Goal: Task Accomplishment & Management: Complete application form

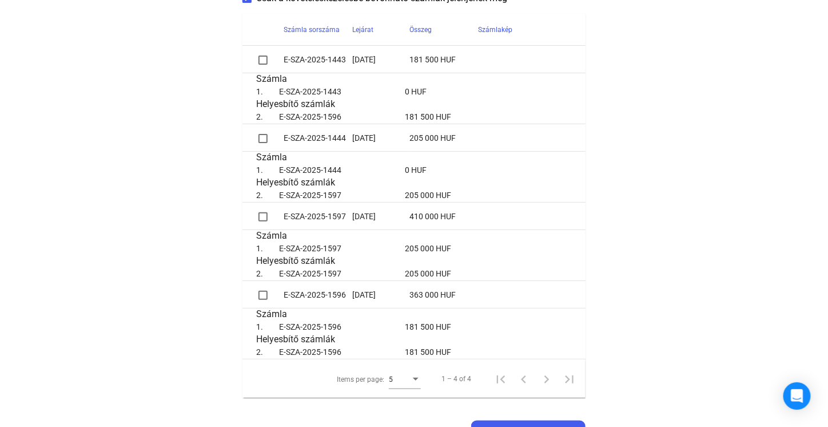
scroll to position [286, 0]
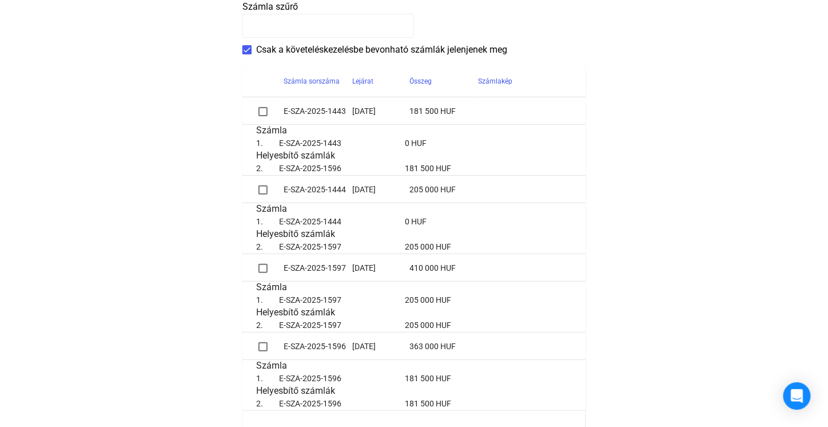
click at [265, 109] on span at bounding box center [263, 111] width 9 height 9
click at [263, 192] on span at bounding box center [263, 189] width 9 height 9
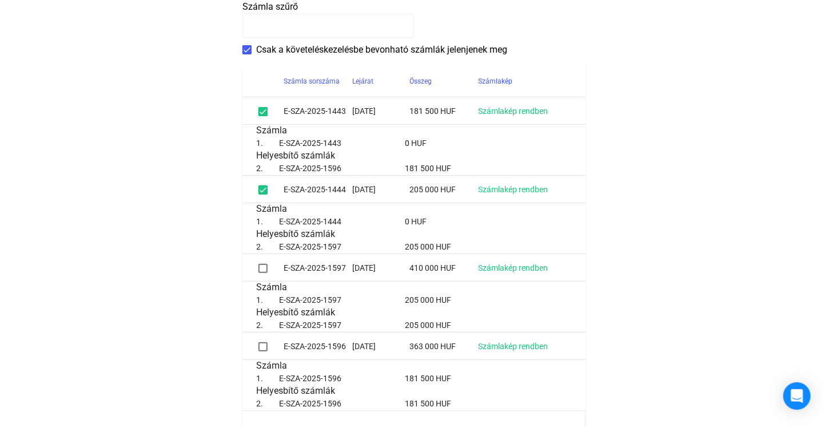
click at [264, 110] on span at bounding box center [263, 111] width 9 height 9
click at [264, 190] on span at bounding box center [263, 189] width 9 height 9
click at [260, 269] on span at bounding box center [263, 268] width 9 height 9
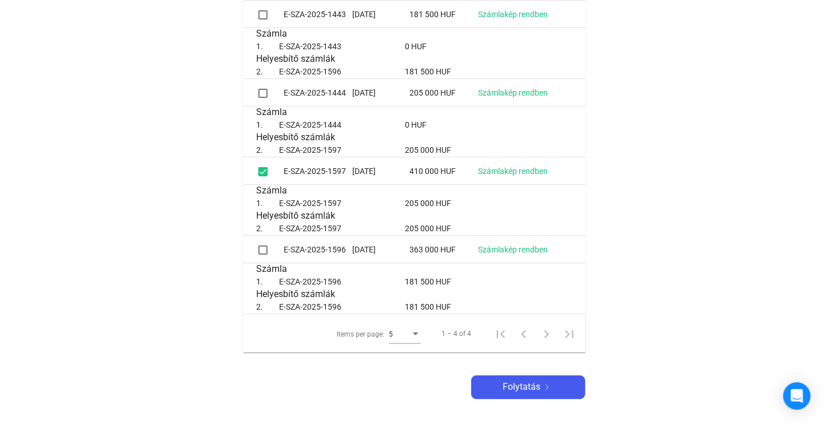
scroll to position [380, 0]
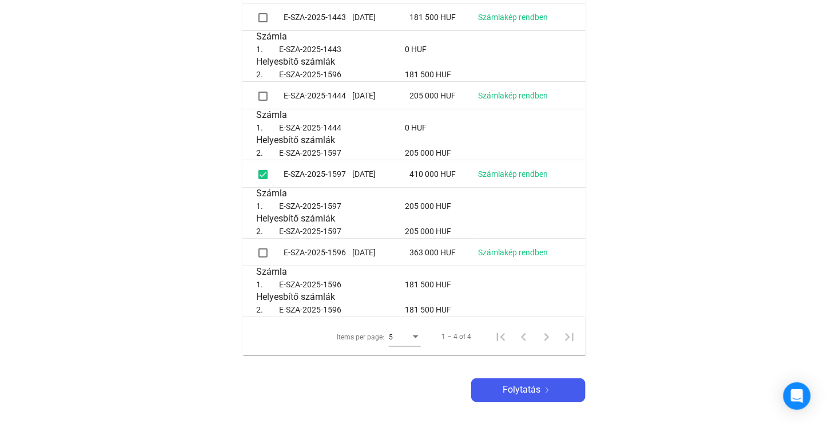
click at [265, 251] on span at bounding box center [263, 252] width 9 height 9
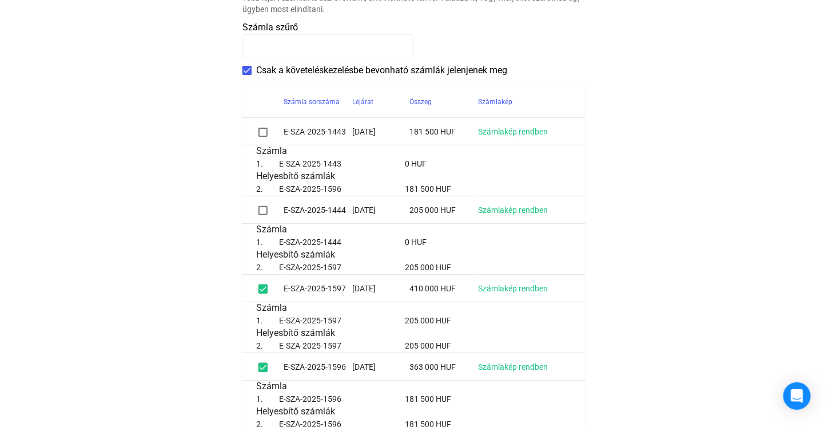
click at [260, 288] on span at bounding box center [263, 288] width 9 height 9
click at [260, 367] on span at bounding box center [263, 367] width 9 height 9
click at [264, 128] on span at bounding box center [263, 132] width 9 height 9
click at [268, 210] on div at bounding box center [263, 210] width 14 height 14
click at [263, 213] on span at bounding box center [263, 210] width 9 height 9
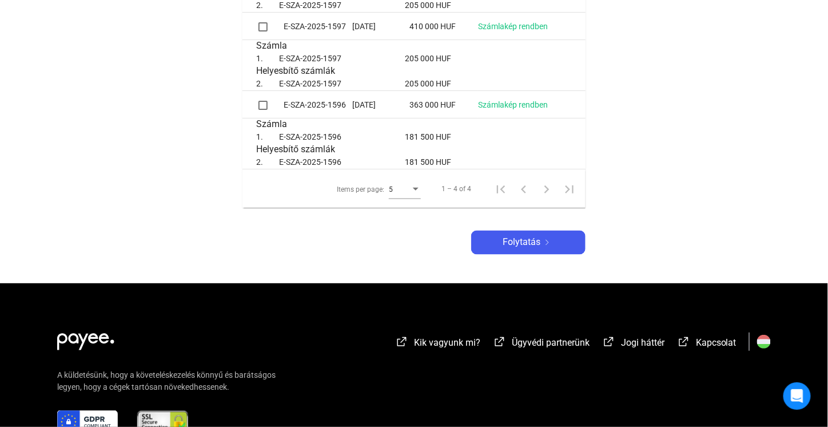
scroll to position [609, 0]
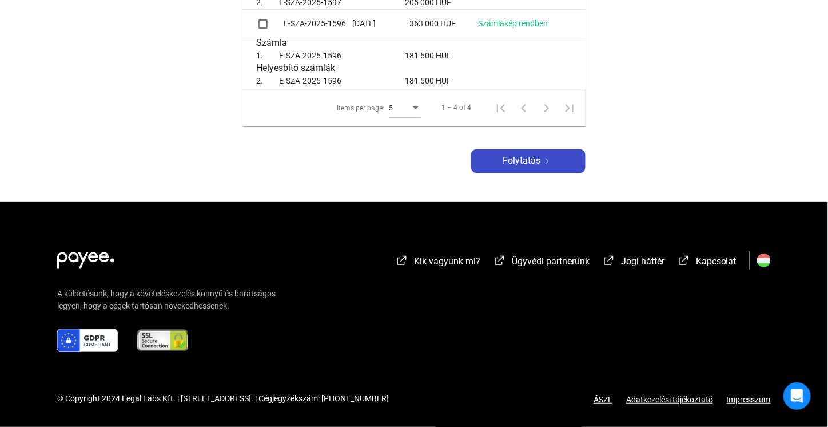
click at [539, 159] on span "Folytatás" at bounding box center [522, 161] width 38 height 14
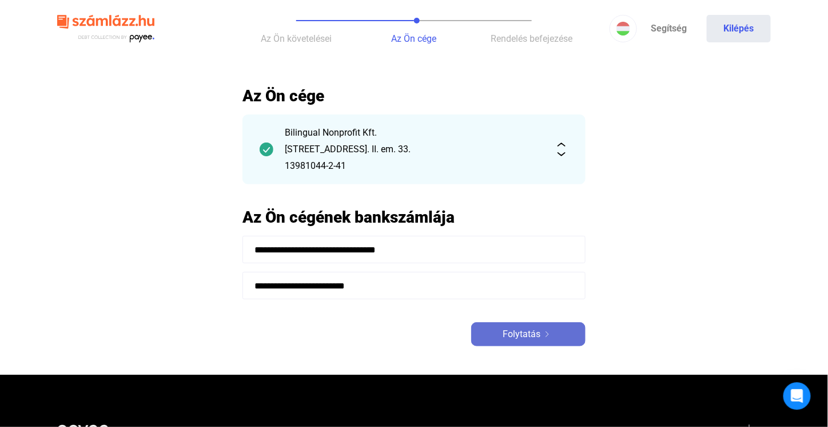
click at [520, 339] on span "Folytatás" at bounding box center [522, 334] width 38 height 14
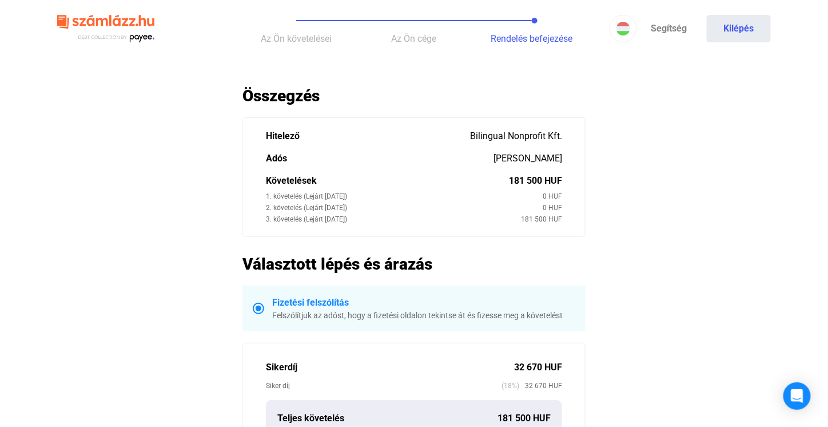
click at [306, 44] on button "Az Ön követelései" at bounding box center [296, 28] width 118 height 57
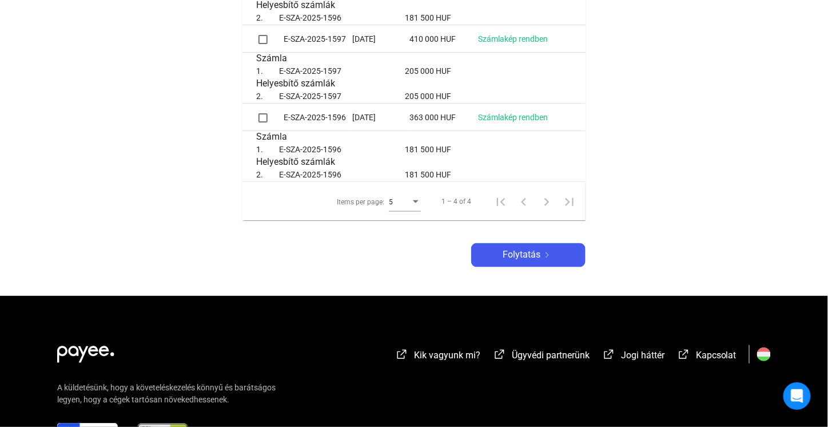
scroll to position [400, 0]
